Goal: Register for event/course: Register for event/course

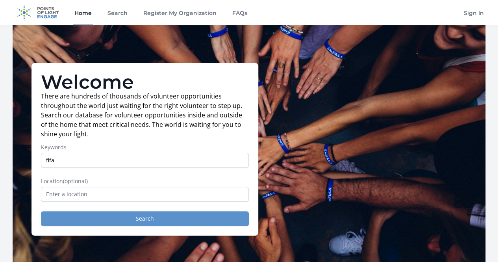
type input "fifa"
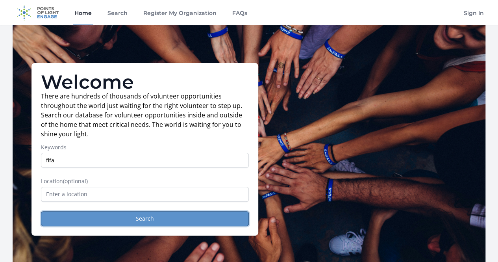
click at [153, 225] on button "Search" at bounding box center [145, 218] width 208 height 15
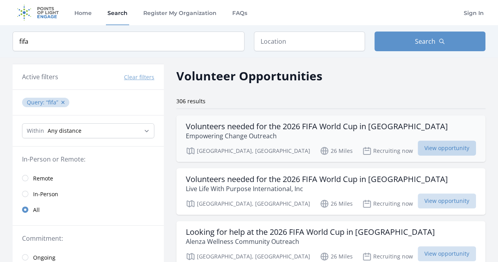
click at [451, 150] on span "View opportunity" at bounding box center [447, 148] width 58 height 15
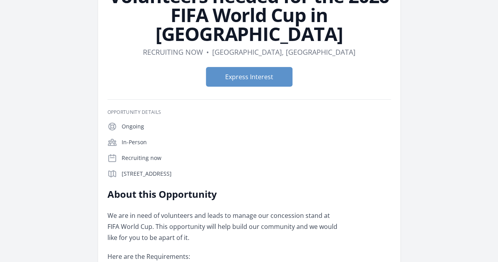
scroll to position [73, 0]
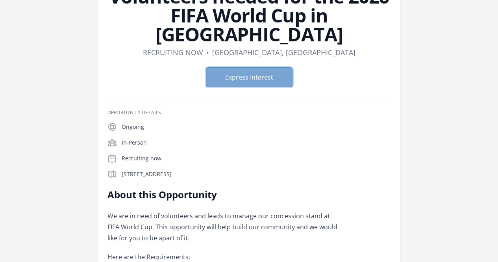
click at [268, 67] on button "Express Interest" at bounding box center [249, 77] width 87 height 20
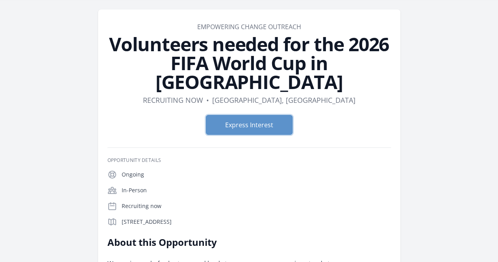
scroll to position [23, 0]
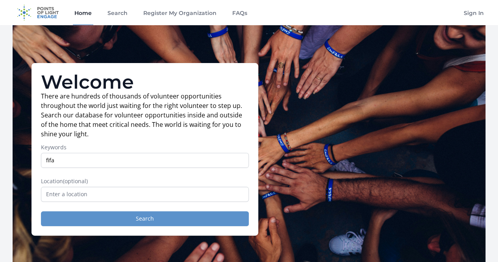
type input "fifa"
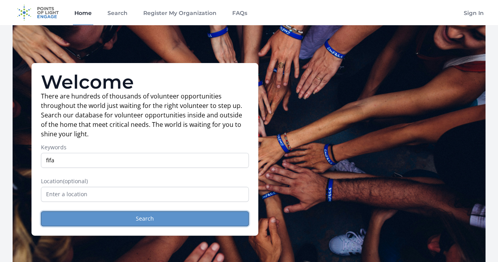
click at [154, 222] on button "Search" at bounding box center [145, 218] width 208 height 15
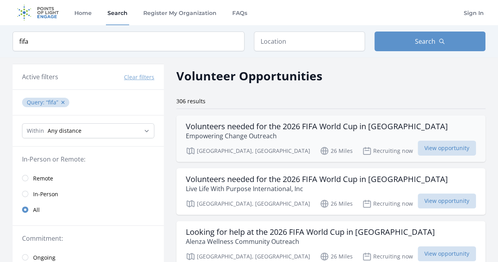
scroll to position [46, 0]
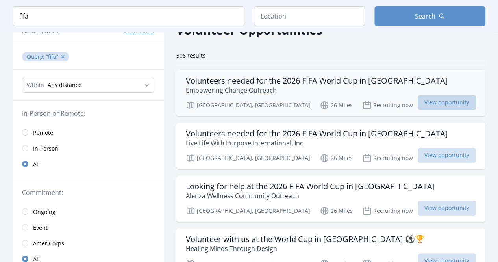
click at [446, 102] on span "View opportunity" at bounding box center [447, 102] width 58 height 15
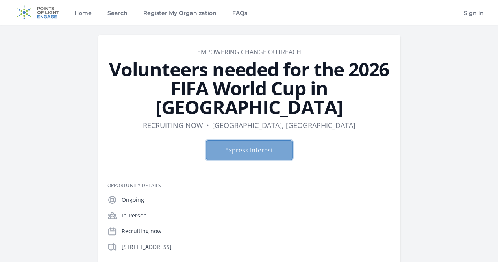
click at [259, 140] on button "Express Interest" at bounding box center [249, 150] width 87 height 20
